Goal: Navigation & Orientation: Find specific page/section

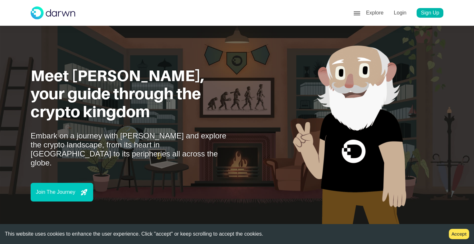
click at [417, 15] on p "Sign Up" at bounding box center [429, 13] width 27 height 10
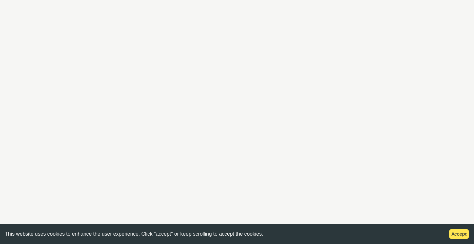
click at [62, 0] on html "This website uses cookies to enhance the user experience. Click "accept" or kee…" at bounding box center [237, 0] width 474 height 0
click at [287, 0] on html "This website uses cookies to enhance the user experience. Click "accept" or kee…" at bounding box center [237, 0] width 474 height 0
click at [449, 235] on button "Accept" at bounding box center [459, 234] width 20 height 10
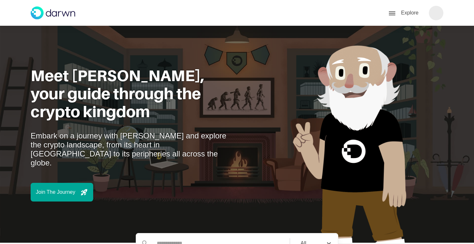
click at [80, 183] on div "Join The Journey" at bounding box center [62, 192] width 63 height 19
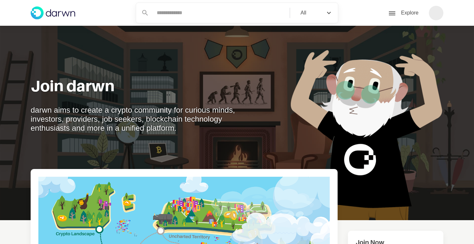
click at [427, 10] on div "Explore" at bounding box center [415, 13] width 55 height 15
click at [432, 10] on div at bounding box center [436, 13] width 15 height 15
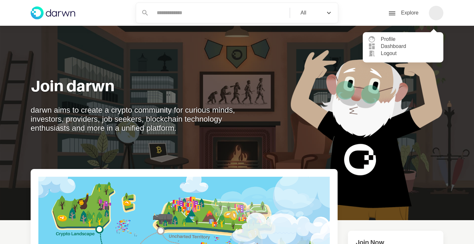
click at [42, 26] on div "Join darwn darwn aims to create a crypto community for curious minds, investors…" at bounding box center [237, 115] width 474 height 210
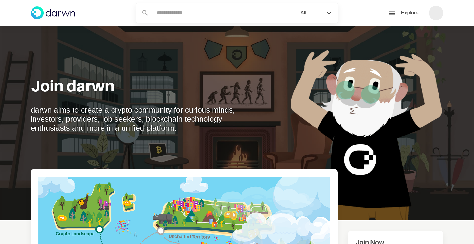
click at [42, 26] on div "Join darwn darwn aims to create a crypto community for curious minds, investors…" at bounding box center [237, 115] width 474 height 210
click at [50, 12] on img at bounding box center [53, 13] width 44 height 26
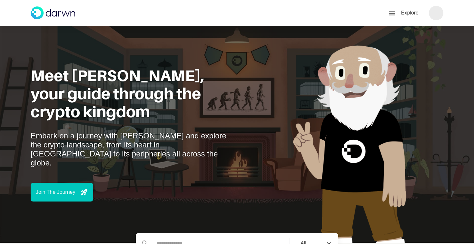
click at [438, 10] on div at bounding box center [436, 13] width 15 height 15
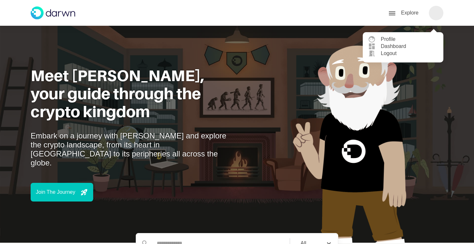
click at [395, 47] on div "dashboard Dashboard" at bounding box center [403, 48] width 70 height 10
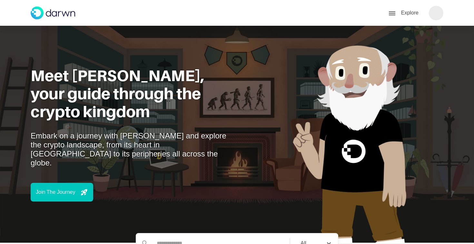
click at [429, 12] on div at bounding box center [436, 13] width 15 height 15
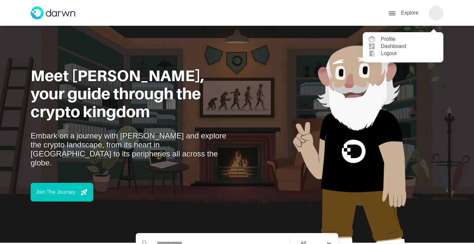
click at [264, 99] on img at bounding box center [353, 170] width 180 height 271
